Goal: Complete application form: Complete application form

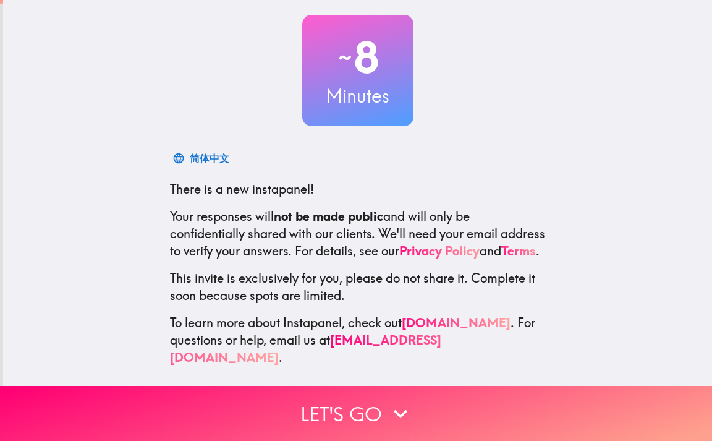
scroll to position [74, 0]
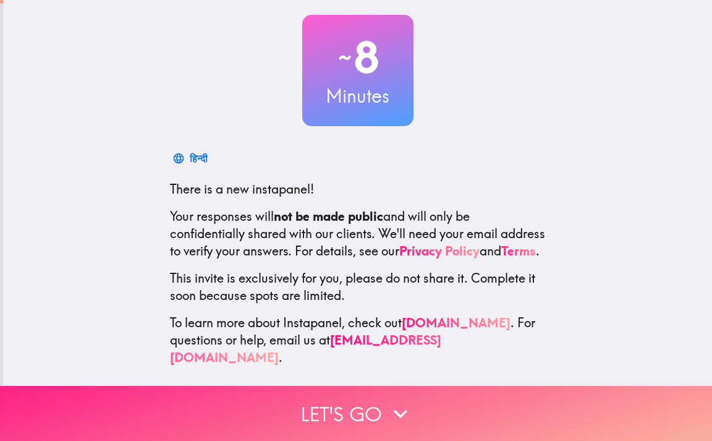
click at [349, 399] on button "Let's go" at bounding box center [356, 413] width 712 height 55
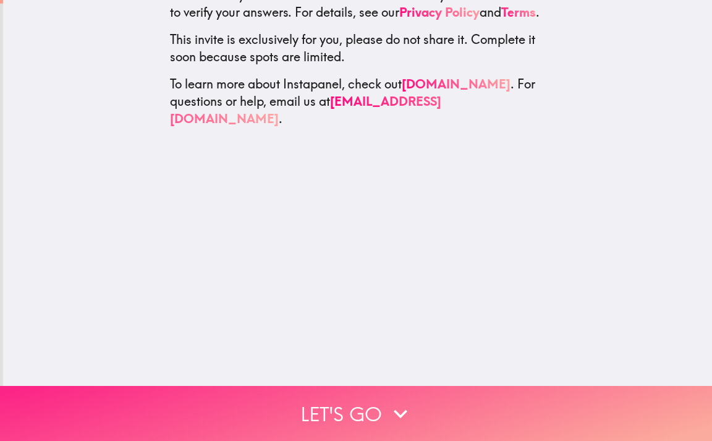
scroll to position [0, 0]
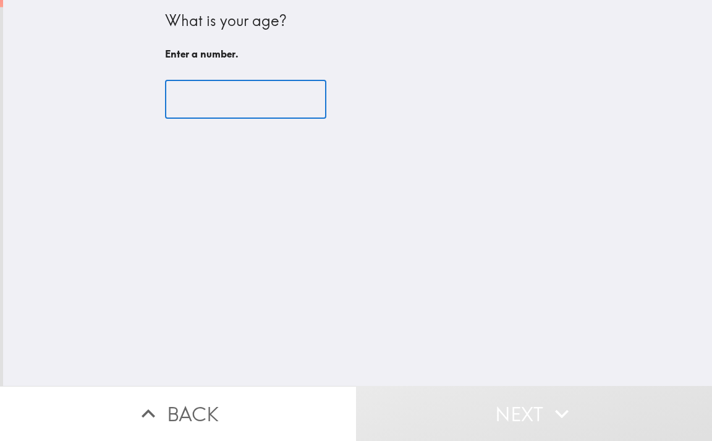
click at [214, 93] on input "number" at bounding box center [245, 99] width 161 height 38
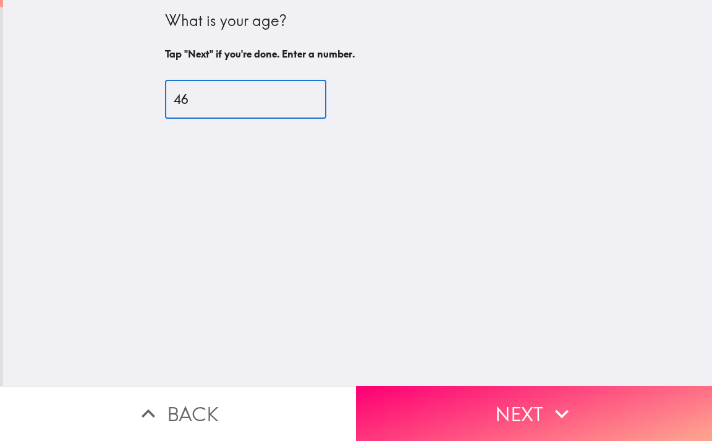
type input "46"
click at [614, 407] on button "Next" at bounding box center [534, 413] width 356 height 55
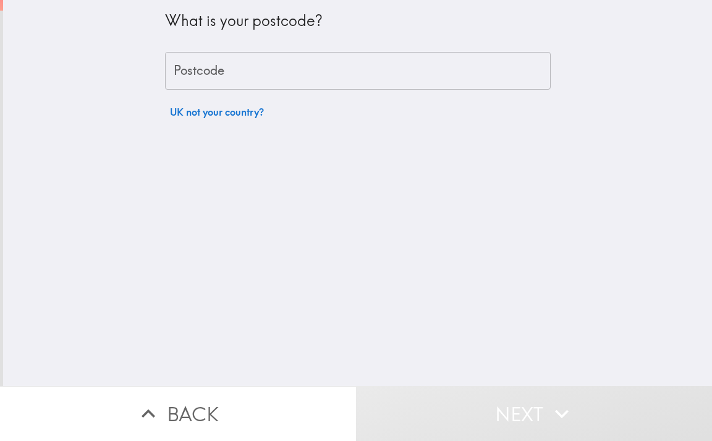
click at [228, 70] on input "Postcode" at bounding box center [358, 71] width 386 height 38
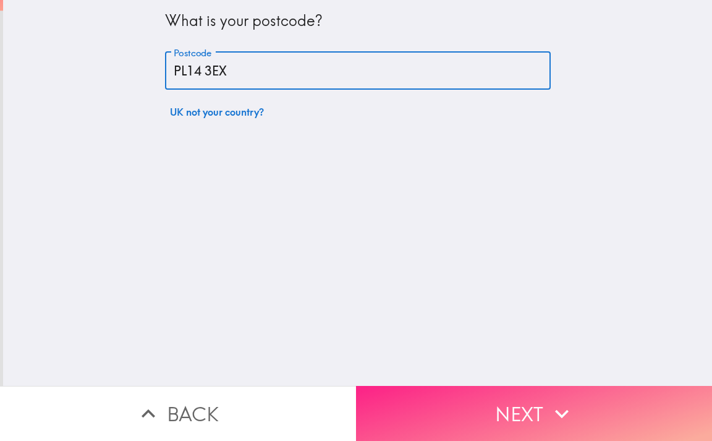
type input "PL14 3EX"
click at [608, 403] on button "Next" at bounding box center [534, 413] width 356 height 55
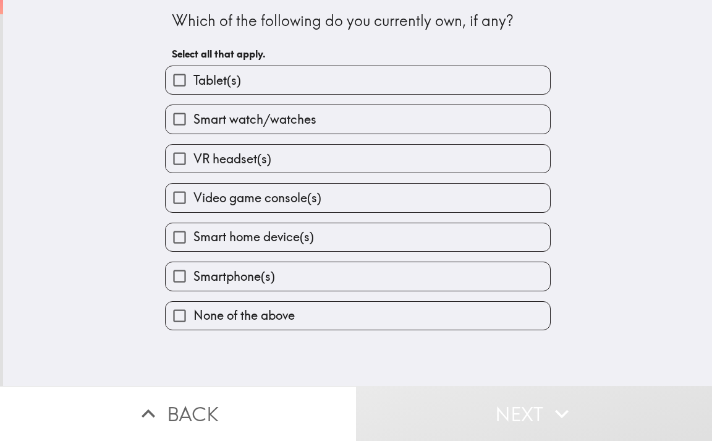
click at [237, 281] on span "Smartphone(s)" at bounding box center [235, 276] width 82 height 17
click at [194, 281] on input "Smartphone(s)" at bounding box center [180, 276] width 28 height 28
checkbox input "true"
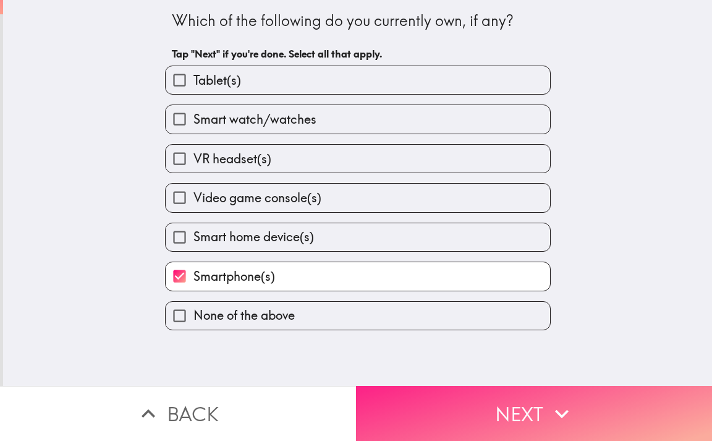
click at [613, 415] on button "Next" at bounding box center [534, 413] width 356 height 55
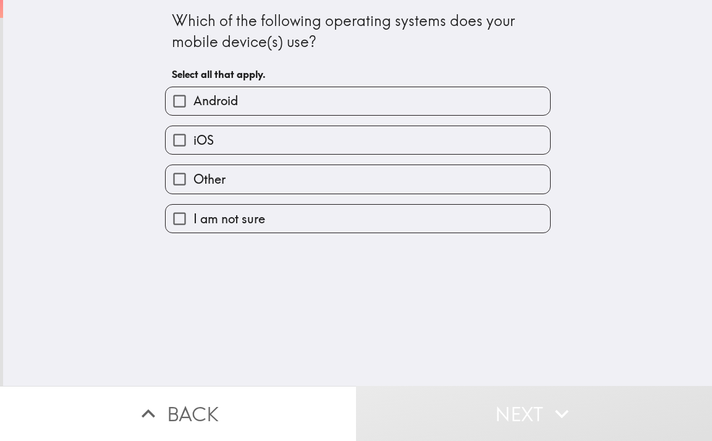
click at [226, 104] on span "Android" at bounding box center [216, 100] width 45 height 17
click at [194, 104] on input "Android" at bounding box center [180, 101] width 28 height 28
checkbox input "true"
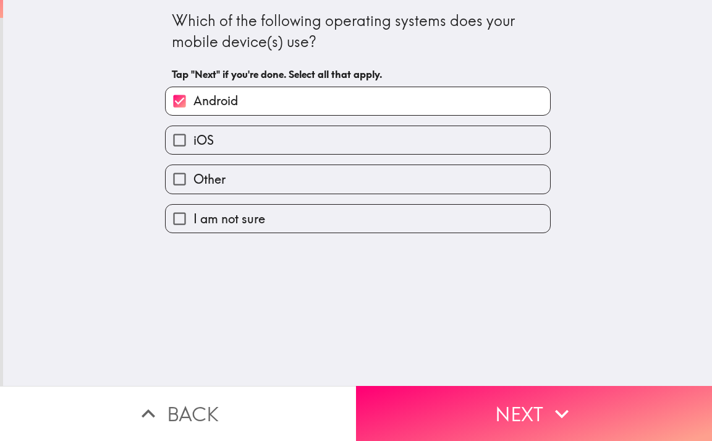
click at [587, 404] on button "Next" at bounding box center [534, 413] width 356 height 55
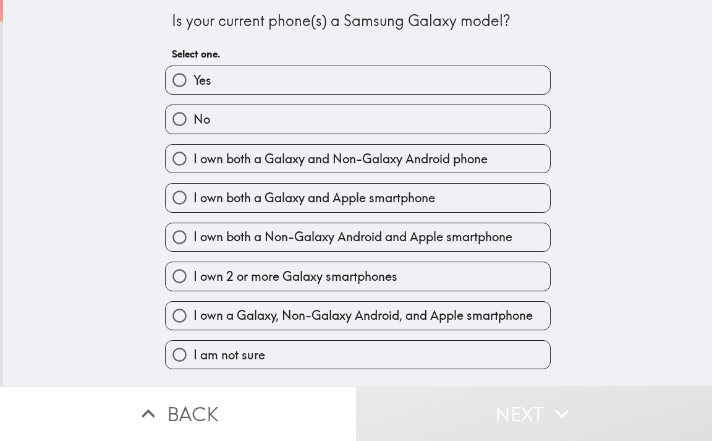
click at [227, 84] on label "Yes" at bounding box center [358, 80] width 385 height 28
click at [194, 84] on input "Yes" at bounding box center [180, 80] width 28 height 28
radio input "true"
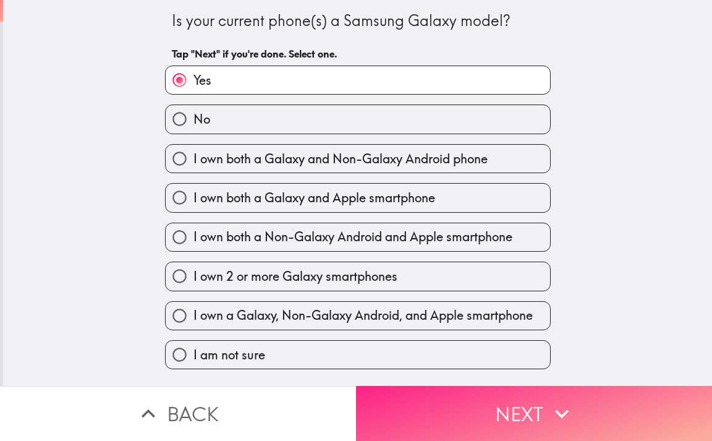
click at [582, 398] on button "Next" at bounding box center [534, 413] width 356 height 55
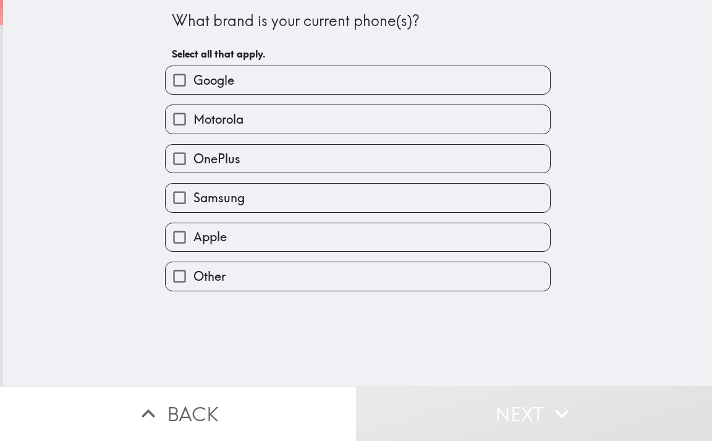
click at [232, 195] on span "Samsung" at bounding box center [219, 197] width 51 height 17
click at [194, 195] on input "Samsung" at bounding box center [180, 198] width 28 height 28
checkbox input "true"
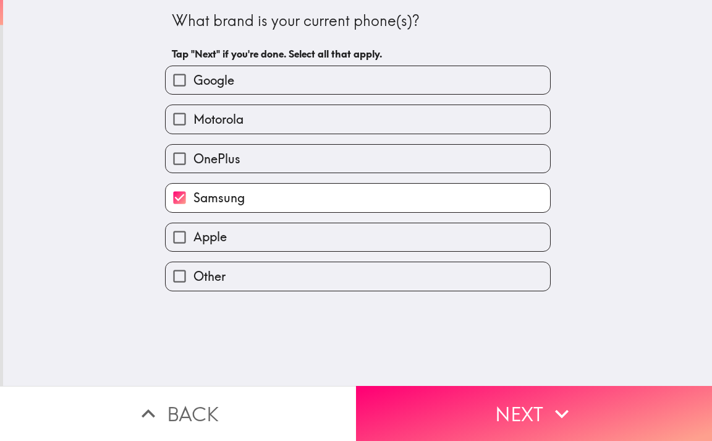
click at [566, 400] on icon "button" at bounding box center [561, 413] width 27 height 27
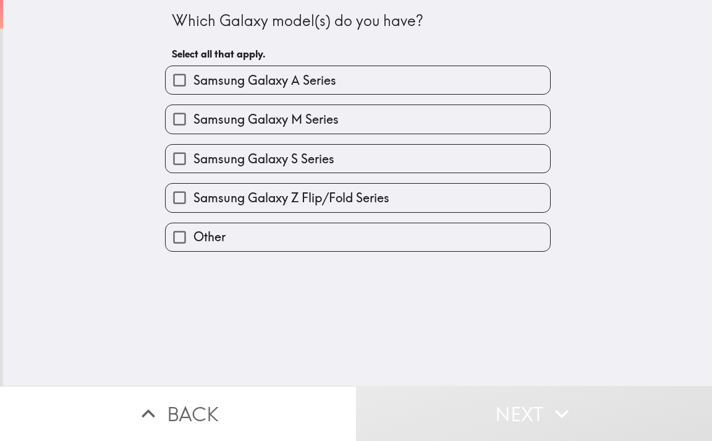
click at [223, 236] on label "Other" at bounding box center [358, 237] width 385 height 28
click at [194, 236] on input "Other" at bounding box center [180, 237] width 28 height 28
checkbox input "true"
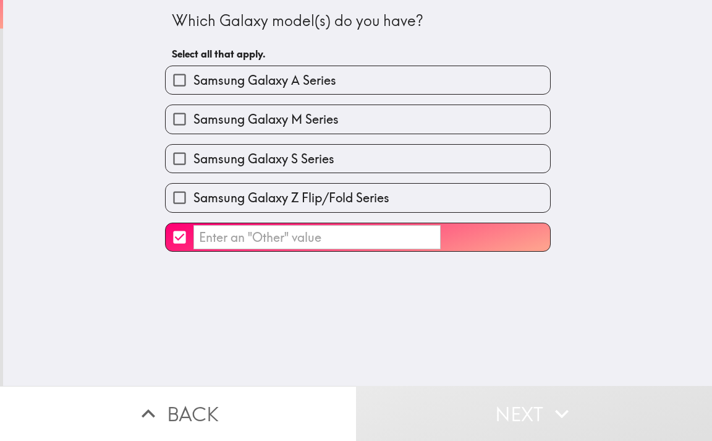
click at [290, 239] on input "​" at bounding box center [317, 237] width 247 height 24
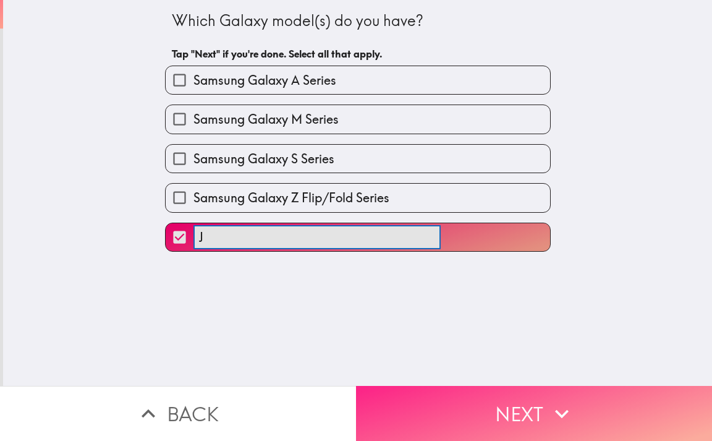
type input "J"
click at [590, 401] on button "Next" at bounding box center [534, 413] width 356 height 55
